Goal: Navigation & Orientation: Find specific page/section

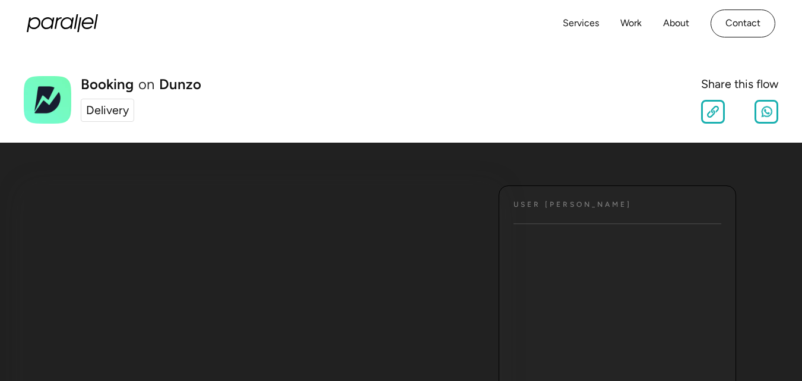
click at [112, 109] on div "Delivery" at bounding box center [107, 111] width 43 height 18
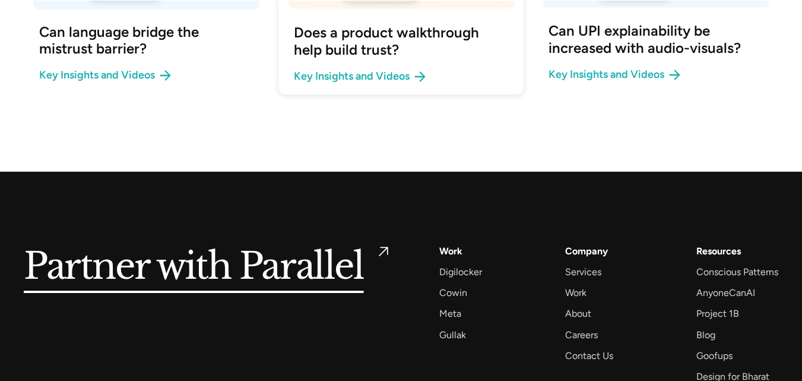
scroll to position [1566, 0]
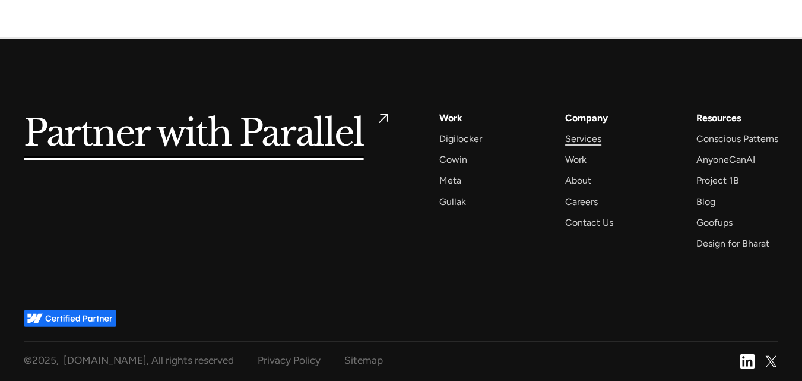
click at [584, 139] on div "Services" at bounding box center [583, 139] width 36 height 16
